Goal: Find contact information: Find contact information

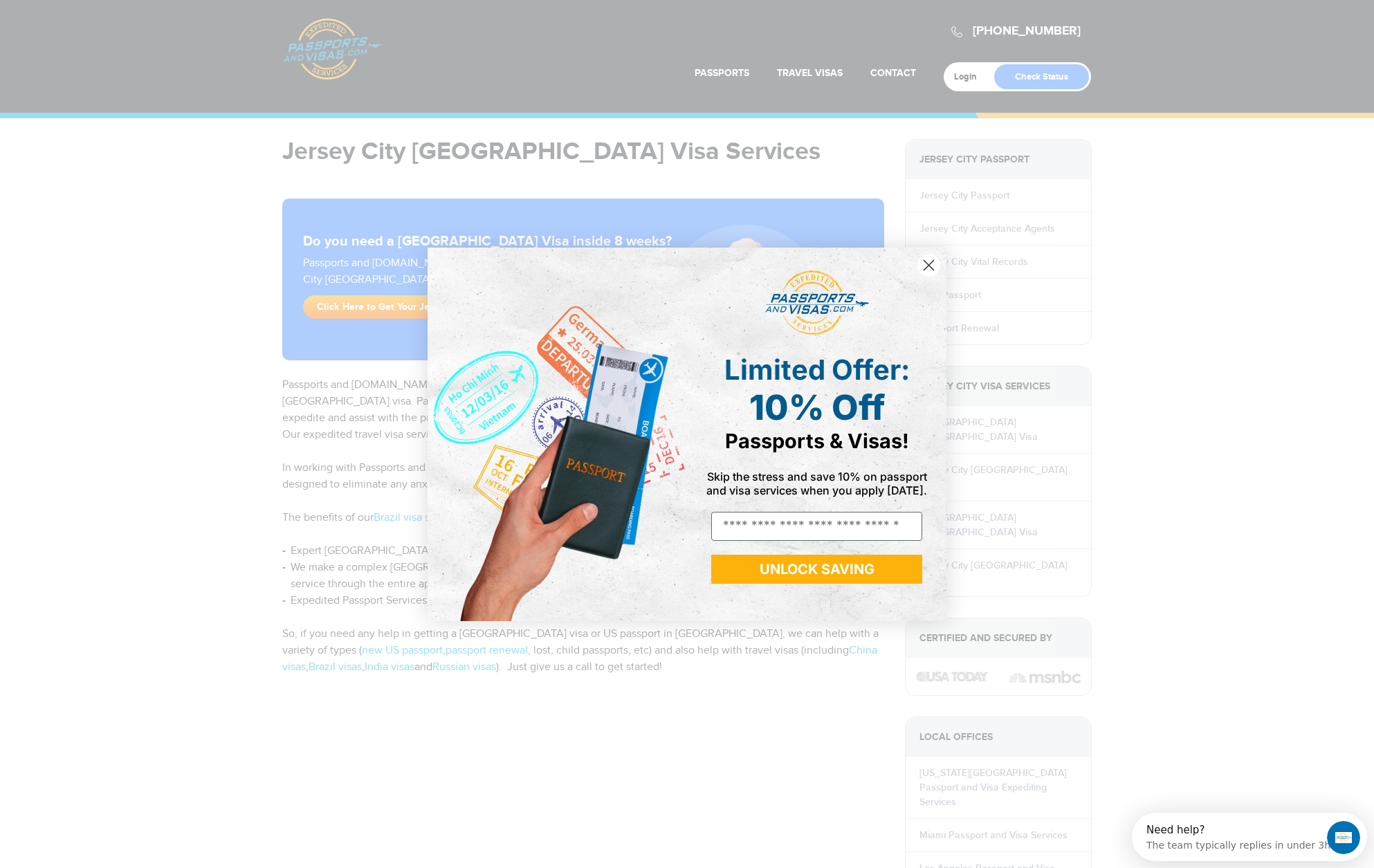
click at [924, 269] on icon "Close dialog" at bounding box center [929, 265] width 10 height 10
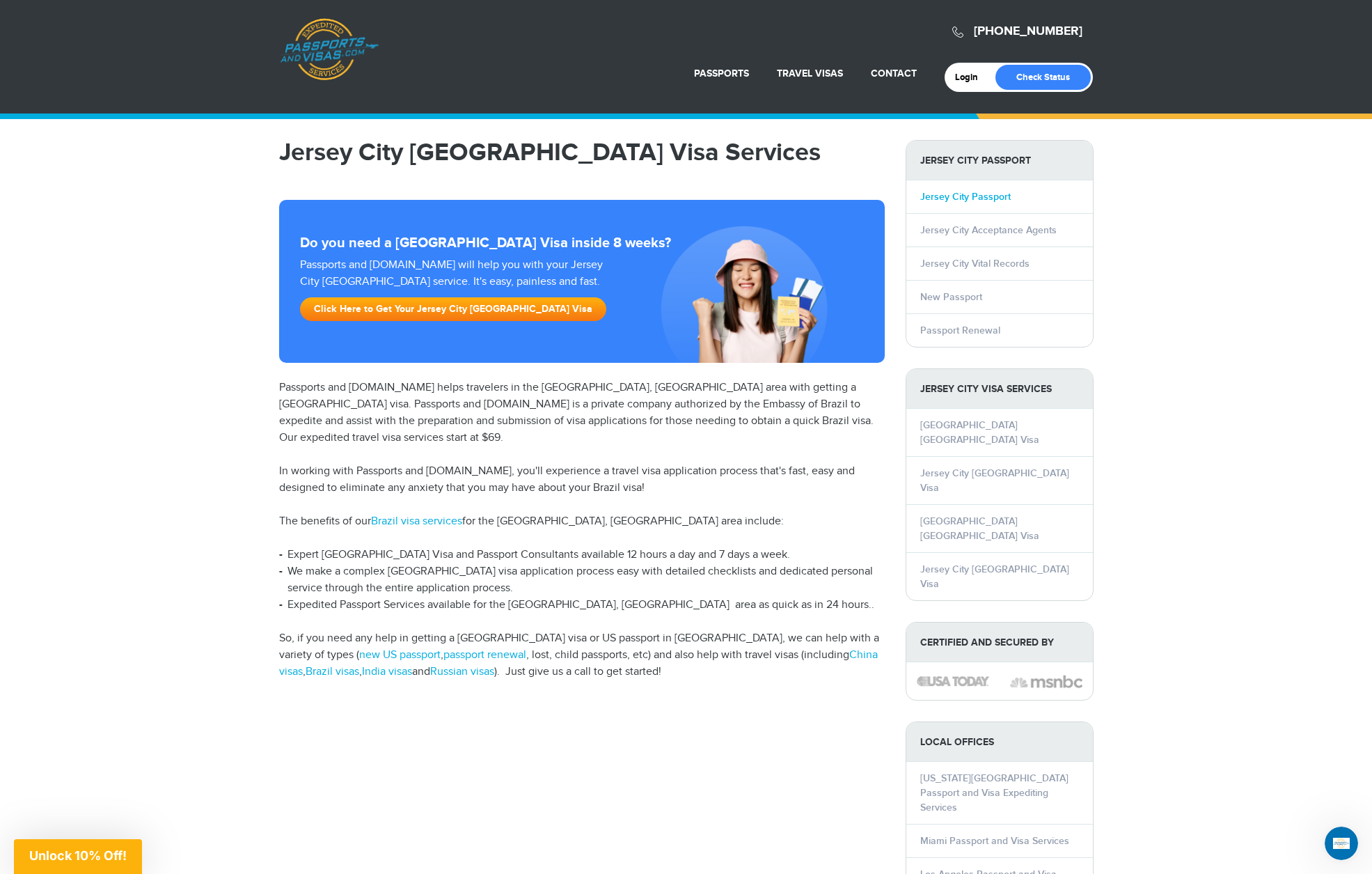
click at [971, 192] on link "Jersey City Passport" at bounding box center [966, 197] width 90 height 12
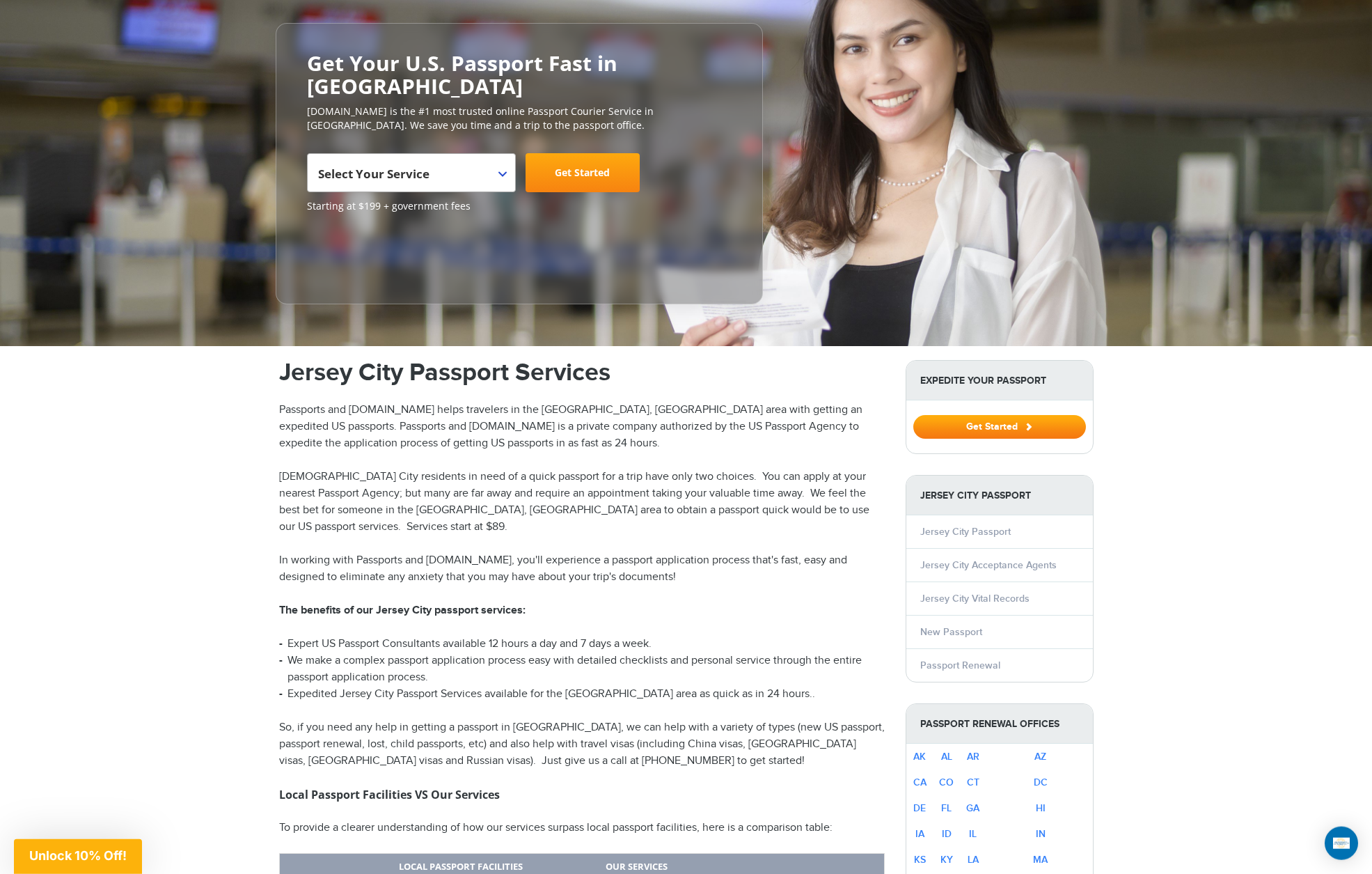
scroll to position [145, 0]
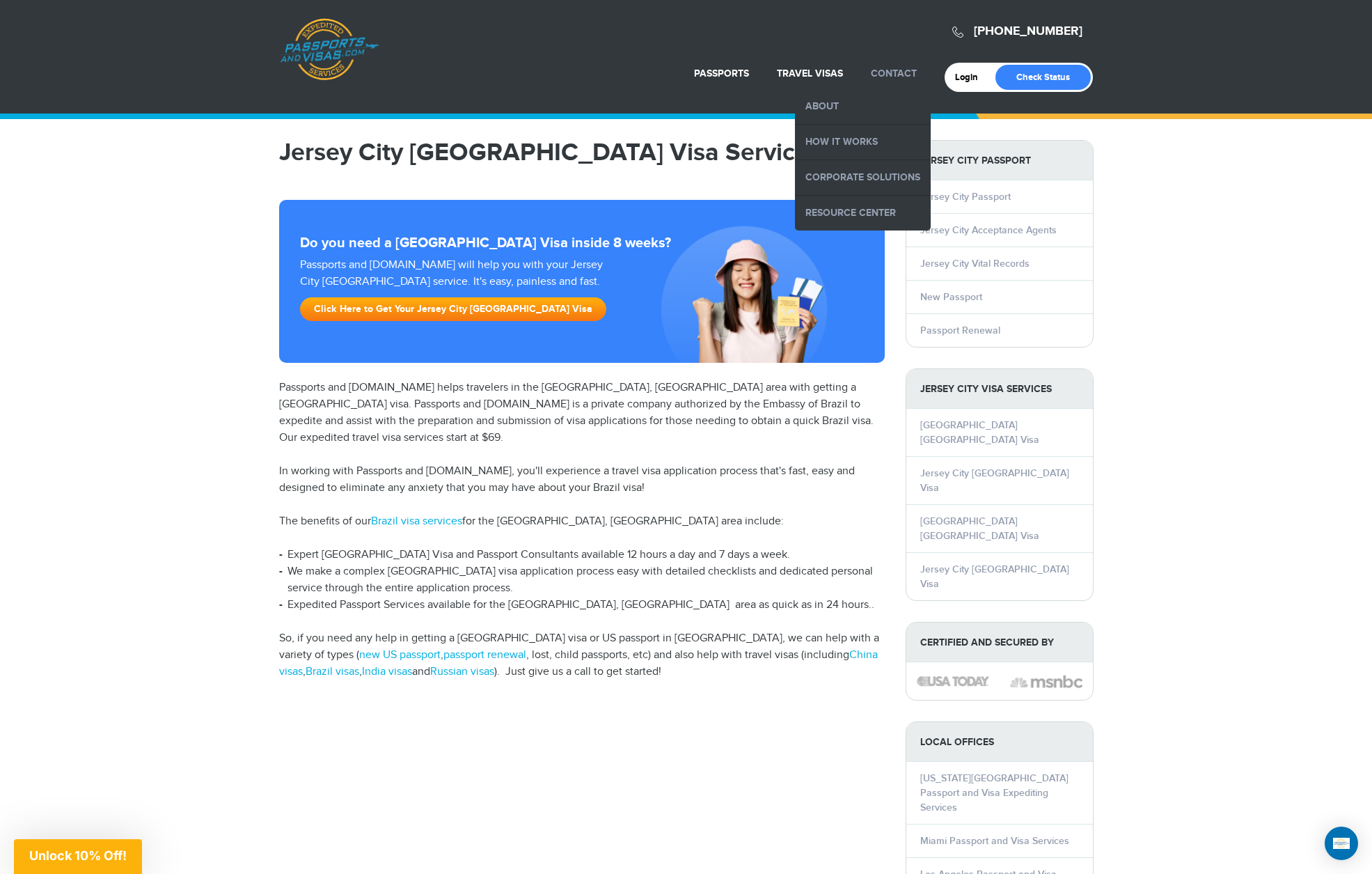
click at [873, 77] on link "Contact" at bounding box center [893, 73] width 46 height 12
